Goal: Navigation & Orientation: Find specific page/section

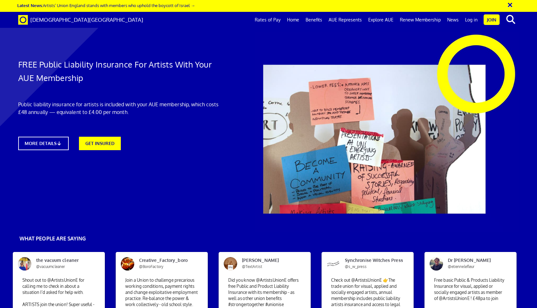
scroll to position [0, 7]
click at [317, 20] on link "Benefits" at bounding box center [313, 20] width 23 height 16
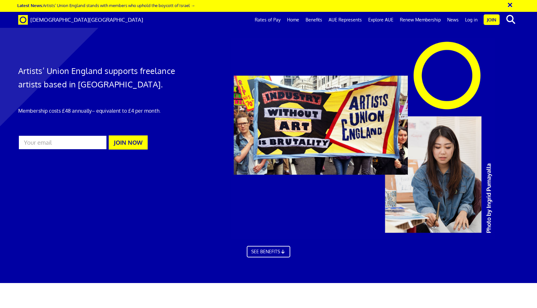
scroll to position [397, 0]
click at [384, 20] on link "Explore AUE" at bounding box center [381, 20] width 32 height 16
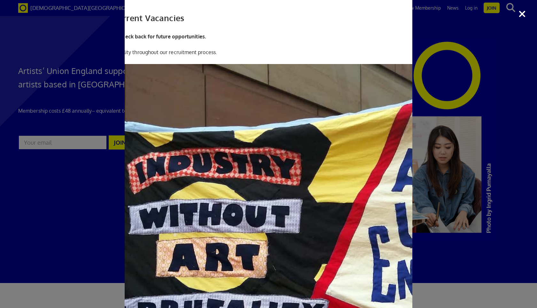
scroll to position [0, 0]
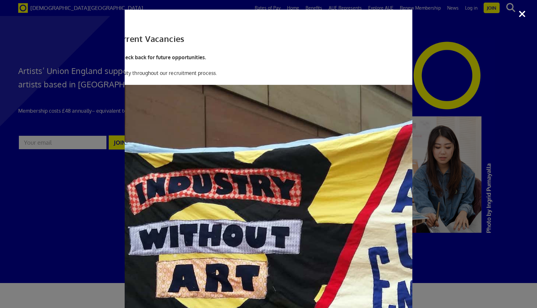
click at [521, 16] on div "Work for us! Our Current Vacancies There are currently no vacancies available. …" at bounding box center [268, 154] width 537 height 308
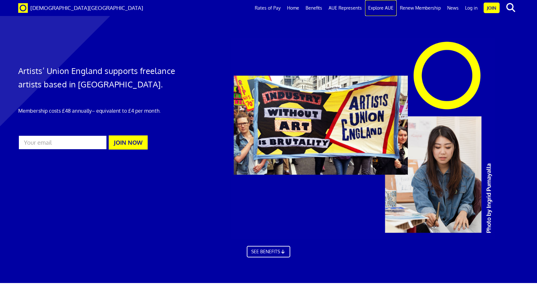
click at [375, 10] on link "Explore AUE" at bounding box center [381, 8] width 32 height 16
